Goal: Find specific page/section: Find specific page/section

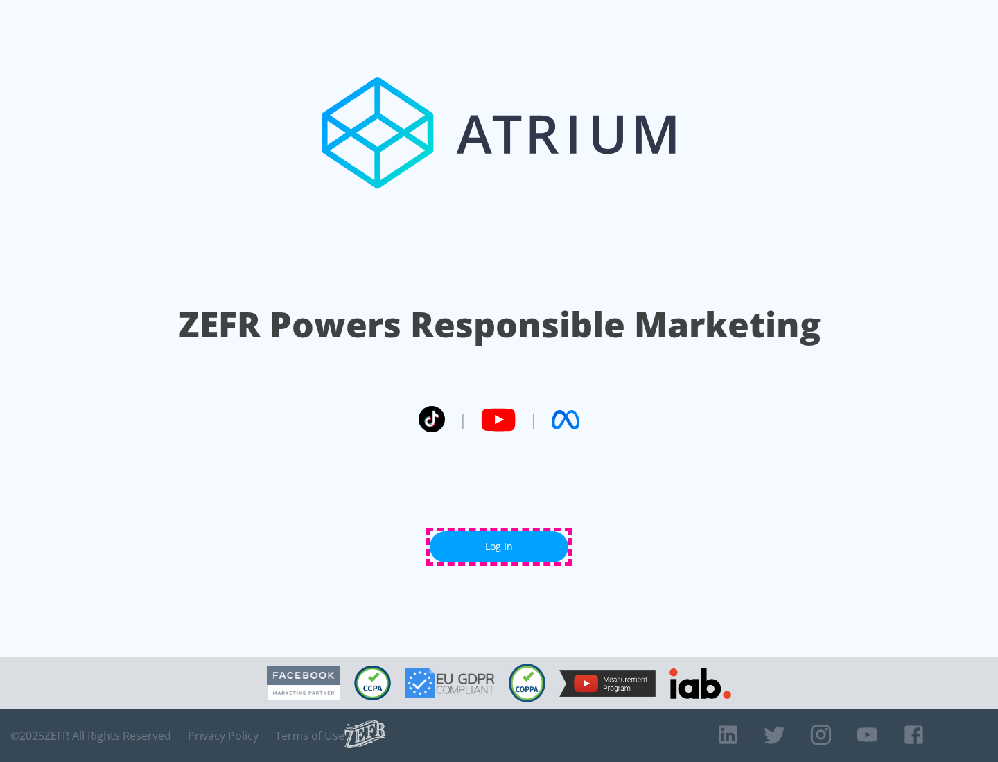
click at [499, 547] on link "Log In" at bounding box center [499, 546] width 139 height 31
